Goal: Transaction & Acquisition: Purchase product/service

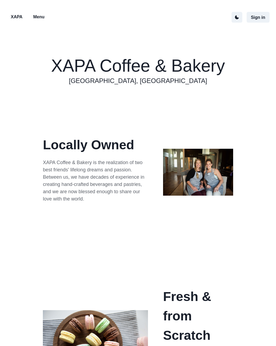
click at [37, 15] on p "Menu" at bounding box center [38, 17] width 11 height 6
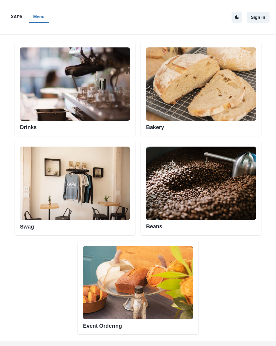
scroll to position [263, 0]
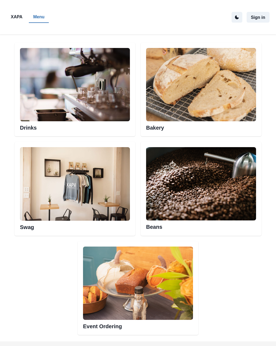
click at [158, 116] on img at bounding box center [201, 84] width 110 height 73
click at [156, 128] on h2 "Bakery" at bounding box center [201, 126] width 110 height 10
click at [202, 99] on img at bounding box center [201, 84] width 110 height 73
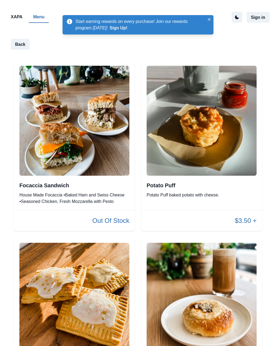
click at [40, 103] on img at bounding box center [74, 121] width 110 height 110
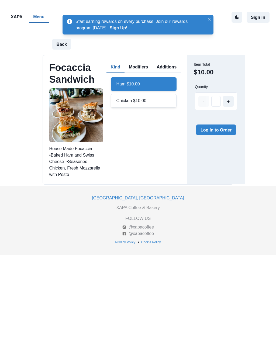
click at [137, 68] on button "Modifiers" at bounding box center [138, 67] width 28 height 11
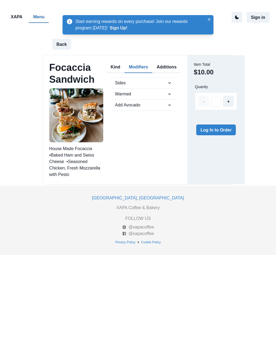
click at [170, 92] on icon "button" at bounding box center [169, 93] width 5 height 5
click at [170, 64] on button "Additions" at bounding box center [166, 67] width 29 height 11
click at [139, 65] on button "Modifiers" at bounding box center [138, 67] width 28 height 11
click at [124, 80] on span "Sides" at bounding box center [141, 83] width 52 height 6
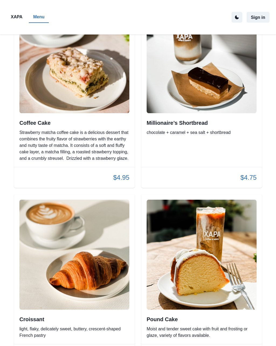
scroll to position [424, 0]
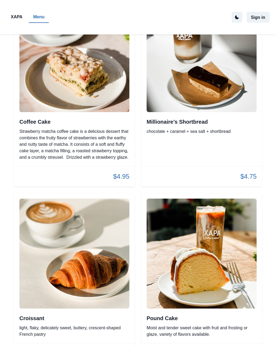
click at [213, 94] on img at bounding box center [202, 57] width 110 height 110
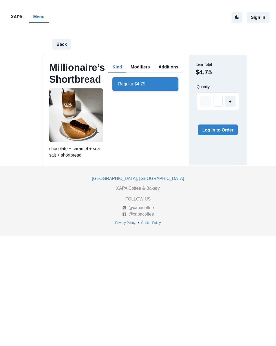
scroll to position [424, 0]
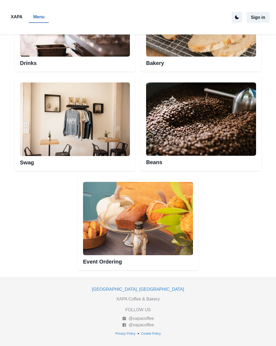
scroll to position [263, 0]
